Goal: Participate in discussion

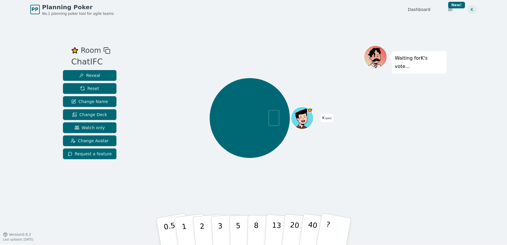
click at [229, 43] on div "Room ChatIFC Reveal Reset Change Name Change Deck Watch only Change Avatar Requ…" at bounding box center [254, 126] width 386 height 215
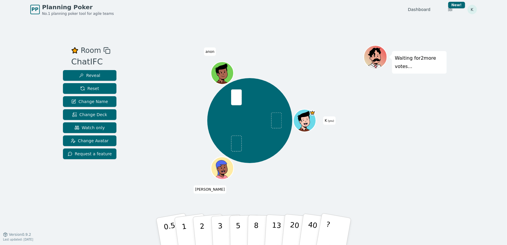
click at [157, 55] on div at bounding box center [249, 50] width 227 height 11
click at [164, 45] on div at bounding box center [249, 50] width 227 height 11
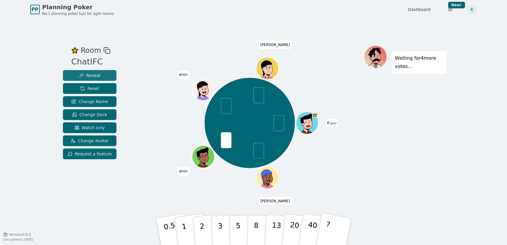
click at [95, 74] on span "Reveal" at bounding box center [89, 76] width 21 height 6
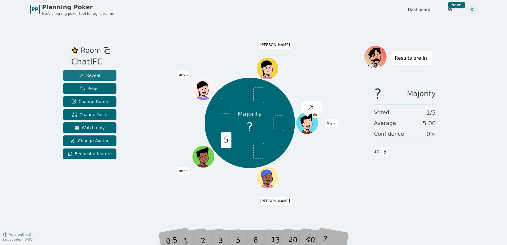
click at [95, 74] on span "Reveal" at bounding box center [89, 76] width 21 height 6
click at [97, 89] on button "Reset" at bounding box center [90, 88] width 54 height 11
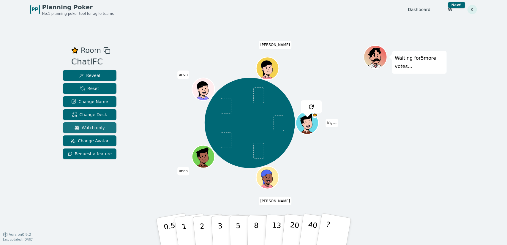
click at [90, 128] on span "Watch only" at bounding box center [90, 128] width 30 height 6
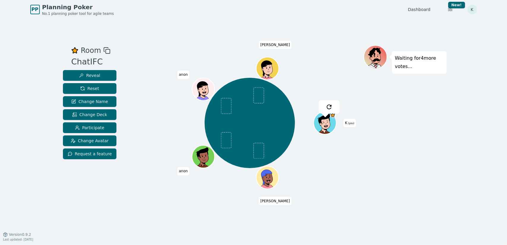
click at [153, 44] on div "Room ChatIFC Reveal Reset Change Name Change Deck Participate Change Avatar Req…" at bounding box center [254, 126] width 386 height 215
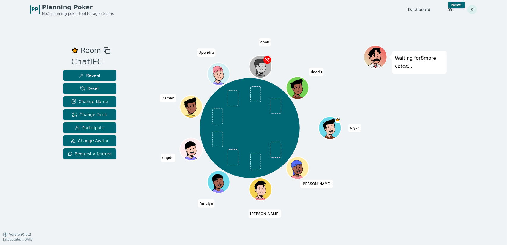
click at [163, 40] on div "Room ChatIFC Reveal Reset Change Name Change Deck Participate Change Avatar Req…" at bounding box center [254, 126] width 386 height 215
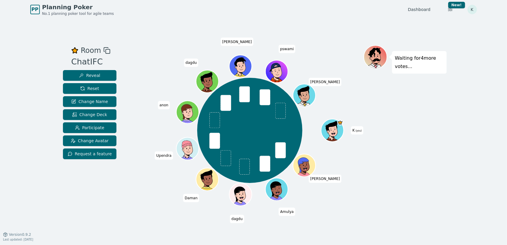
click at [140, 36] on div "Room ChatIFC Reveal Reset Change Name Change Deck Participate Change Avatar Req…" at bounding box center [254, 126] width 386 height 215
click at [410, 158] on div "Waiting for 2 more votes..." at bounding box center [405, 126] width 83 height 163
click at [136, 195] on div "K (you) [PERSON_NAME] [PERSON_NAME] [PERSON_NAME] anon [PERSON_NAME] pswami [PE…" at bounding box center [249, 130] width 227 height 149
click at [146, 36] on div "Room ChatIFC Reveal Reset Change Name Change Deck Participate Change Avatar Req…" at bounding box center [254, 126] width 386 height 215
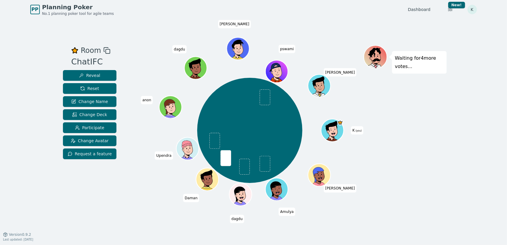
click at [409, 120] on div "Waiting for 4 more votes..." at bounding box center [405, 126] width 83 height 163
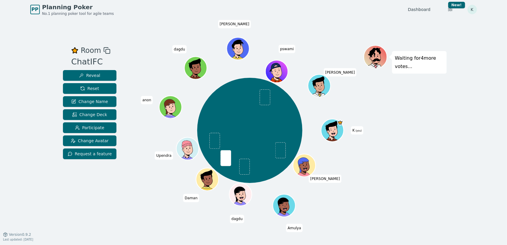
drag, startPoint x: 396, startPoint y: 57, endPoint x: 415, endPoint y: 69, distance: 21.5
click at [415, 68] on p "Waiting for 4 more votes..." at bounding box center [419, 62] width 49 height 17
click at [415, 69] on p "Waiting for 4 more votes..." at bounding box center [419, 62] width 49 height 17
click at [415, 67] on p "Waiting for 4 more votes..." at bounding box center [419, 62] width 49 height 17
drag, startPoint x: 412, startPoint y: 67, endPoint x: 394, endPoint y: 60, distance: 20.0
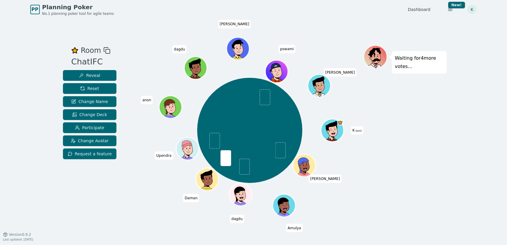
click at [394, 60] on div "Waiting for 4 more votes..." at bounding box center [419, 62] width 55 height 23
click at [394, 59] on div "Waiting for 4 more votes..." at bounding box center [419, 62] width 55 height 23
drag, startPoint x: 395, startPoint y: 57, endPoint x: 416, endPoint y: 65, distance: 22.7
click at [416, 65] on div "Waiting for 3 more votes..." at bounding box center [419, 62] width 55 height 23
click at [415, 66] on p "Waiting for 3 more votes..." at bounding box center [419, 62] width 49 height 17
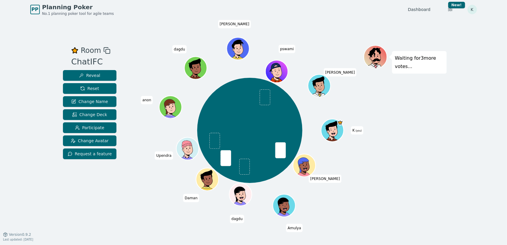
drag, startPoint x: 412, startPoint y: 66, endPoint x: 391, endPoint y: 57, distance: 23.5
click at [392, 57] on div "Waiting for 3 more votes..." at bounding box center [419, 62] width 55 height 23
drag, startPoint x: 396, startPoint y: 56, endPoint x: 413, endPoint y: 67, distance: 20.4
click at [413, 67] on p "Waiting for 3 more votes..." at bounding box center [419, 62] width 49 height 17
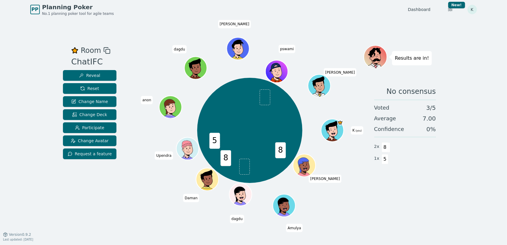
click at [384, 193] on div "No consensus Voted 3 / 5 Average 7.00 Confidence 0 % 2 x 8 1 x 5" at bounding box center [405, 140] width 83 height 119
